Goal: Task Accomplishment & Management: Use online tool/utility

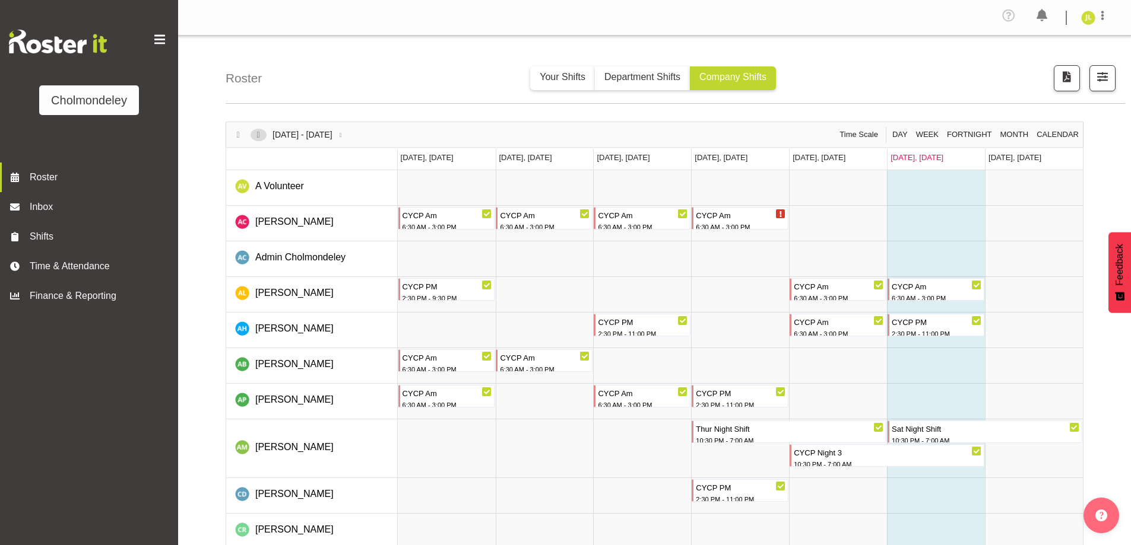
click at [260, 138] on span "Next" at bounding box center [258, 135] width 14 height 12
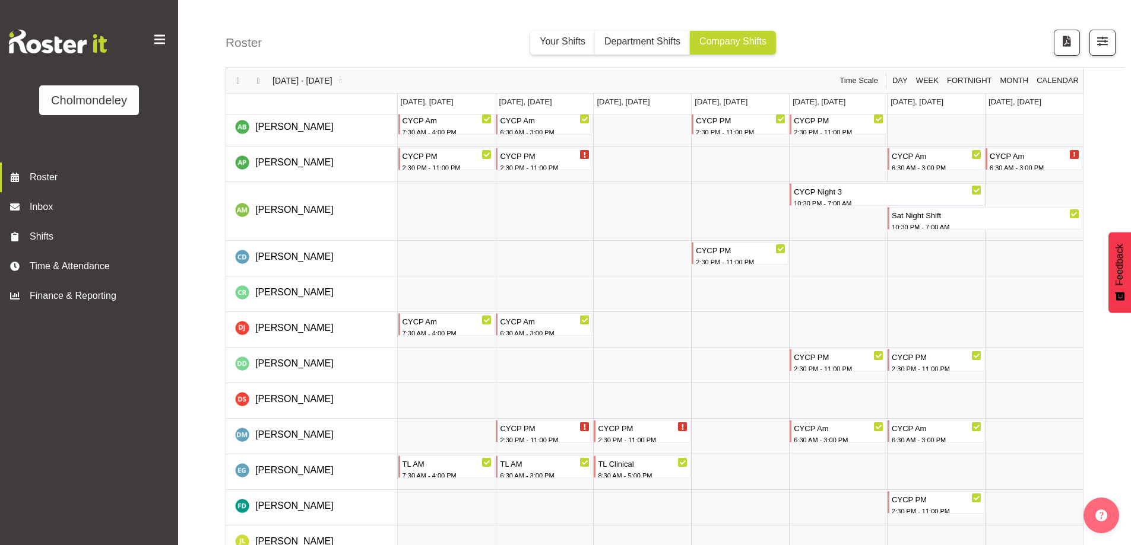
scroll to position [356, 0]
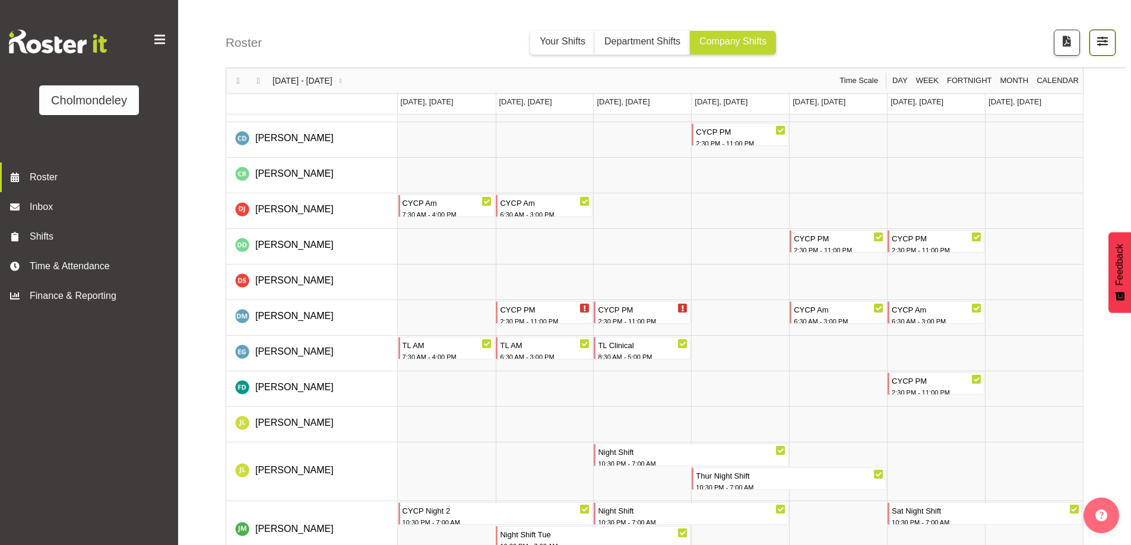
click at [1093, 45] on button "button" at bounding box center [1102, 43] width 26 height 26
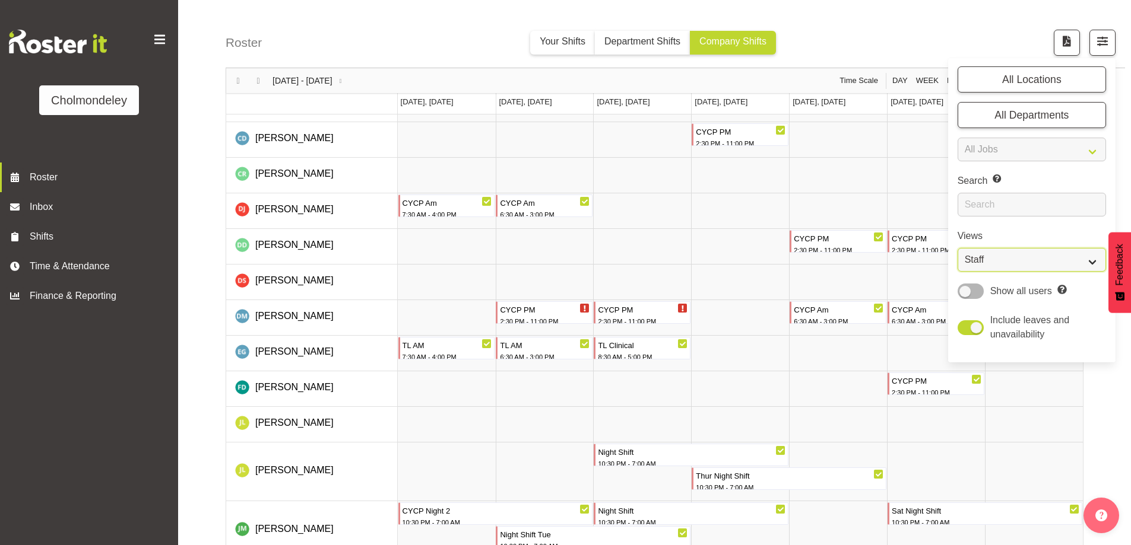
click at [1011, 265] on select "Staff Role Shift - Horizontal Shift - Vertical Staff - Location" at bounding box center [1031, 260] width 148 height 24
select select "shift"
click at [957, 248] on select "Staff Role Shift - Horizontal Shift - Vertical Staff - Location" at bounding box center [1031, 260] width 148 height 24
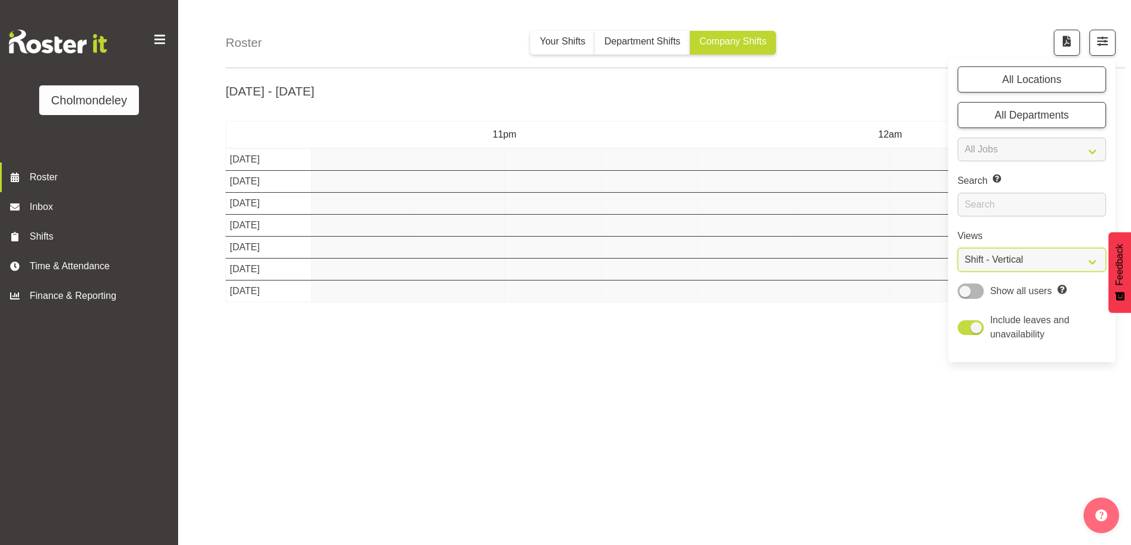
scroll to position [42, 0]
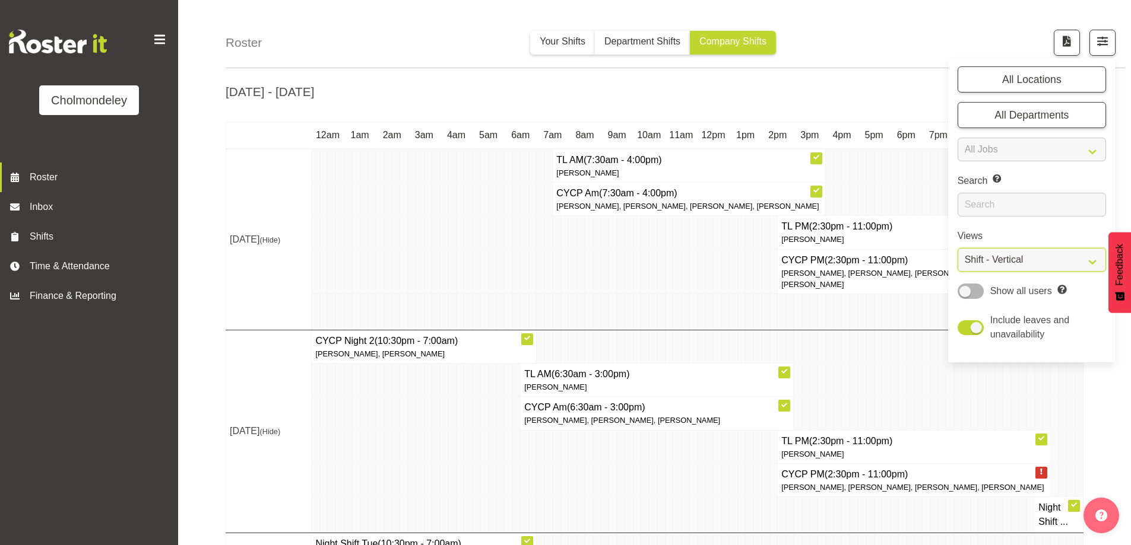
scroll to position [356, 0]
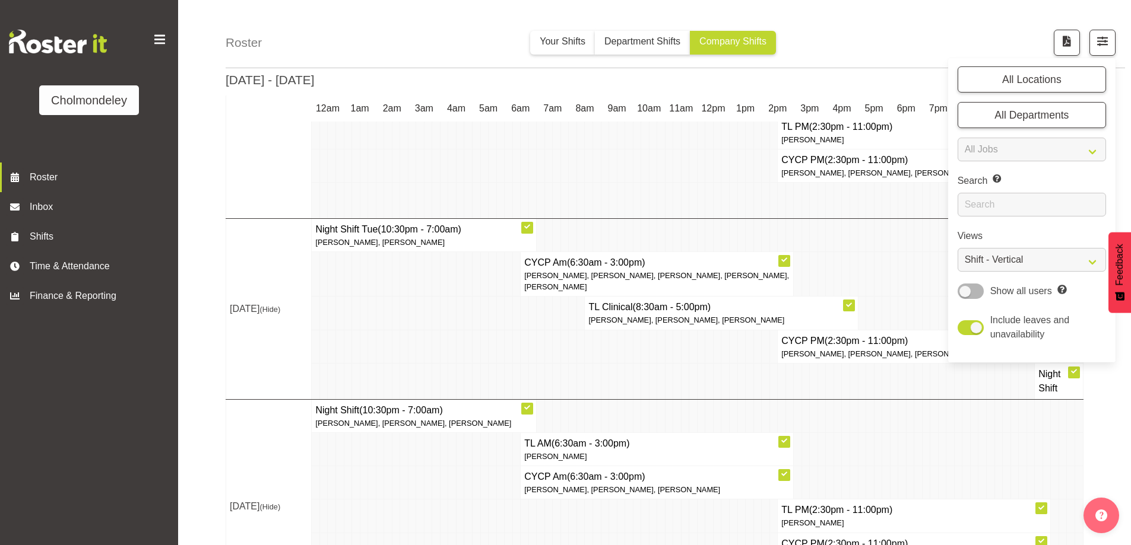
click at [555, 193] on td at bounding box center [557, 200] width 8 height 36
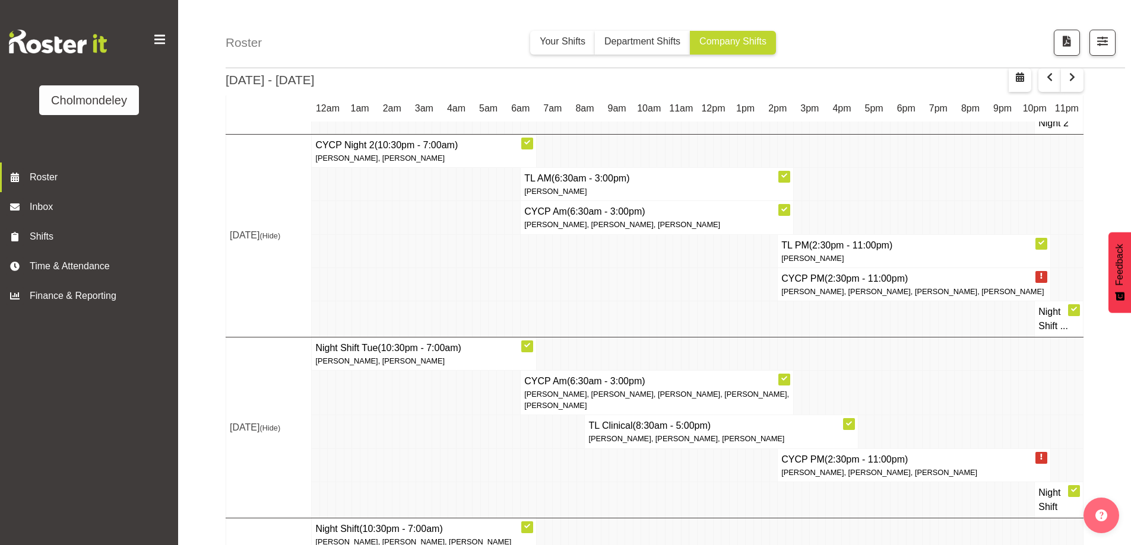
scroll to position [0, 0]
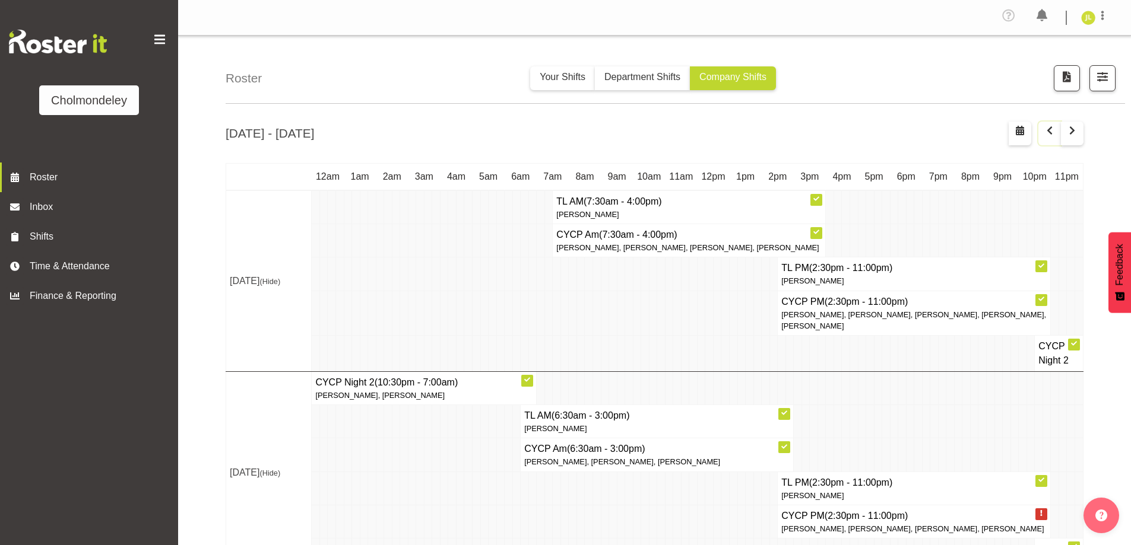
click at [1050, 138] on span "button" at bounding box center [1049, 132] width 4 height 18
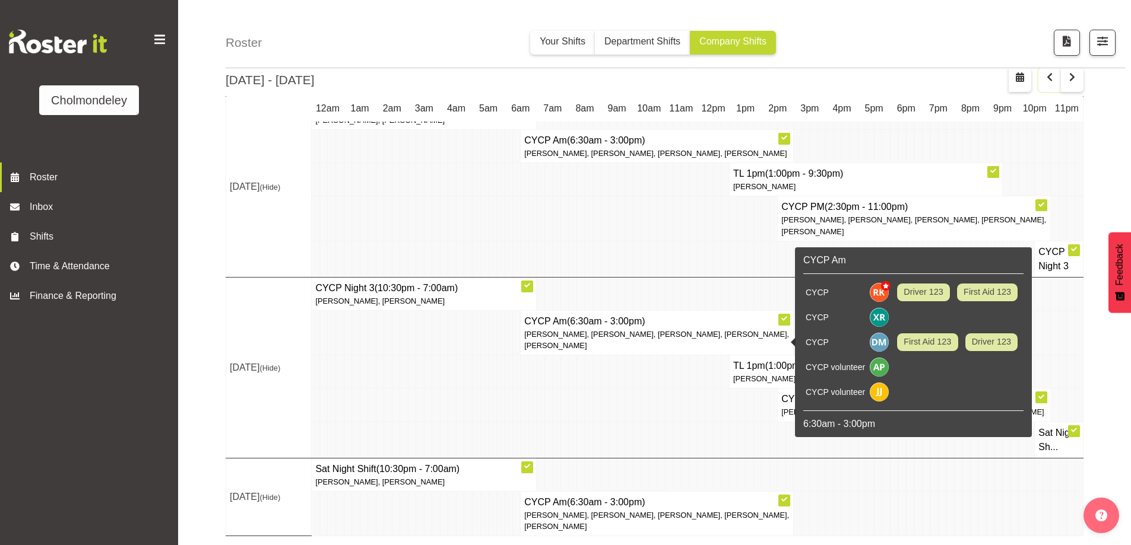
scroll to position [560, 0]
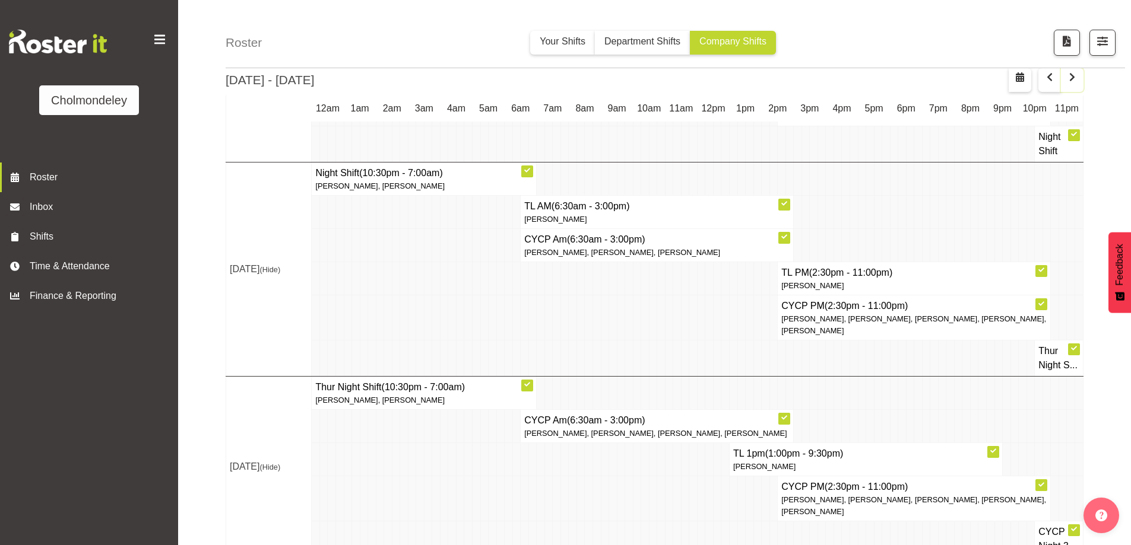
click at [1069, 81] on span "button" at bounding box center [1072, 77] width 14 height 14
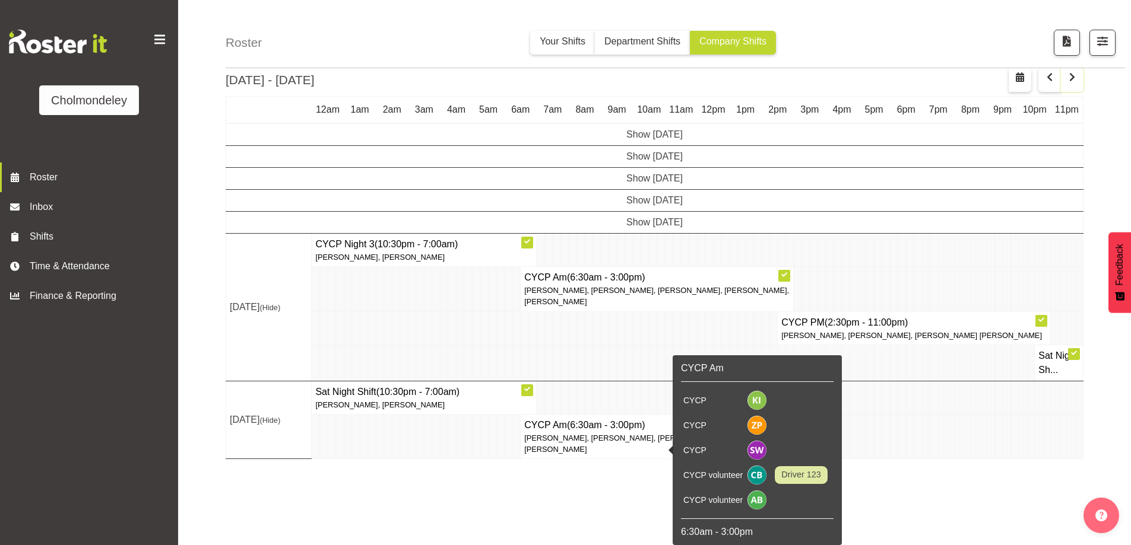
scroll to position [42, 0]
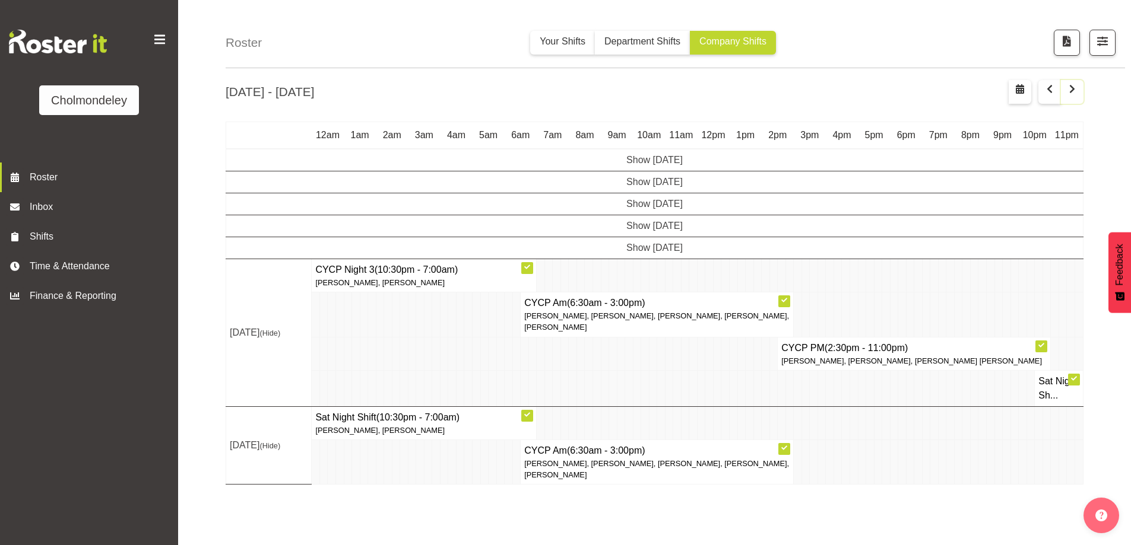
click at [1074, 97] on button "button" at bounding box center [1072, 92] width 23 height 24
